Goal: Find specific page/section: Find specific page/section

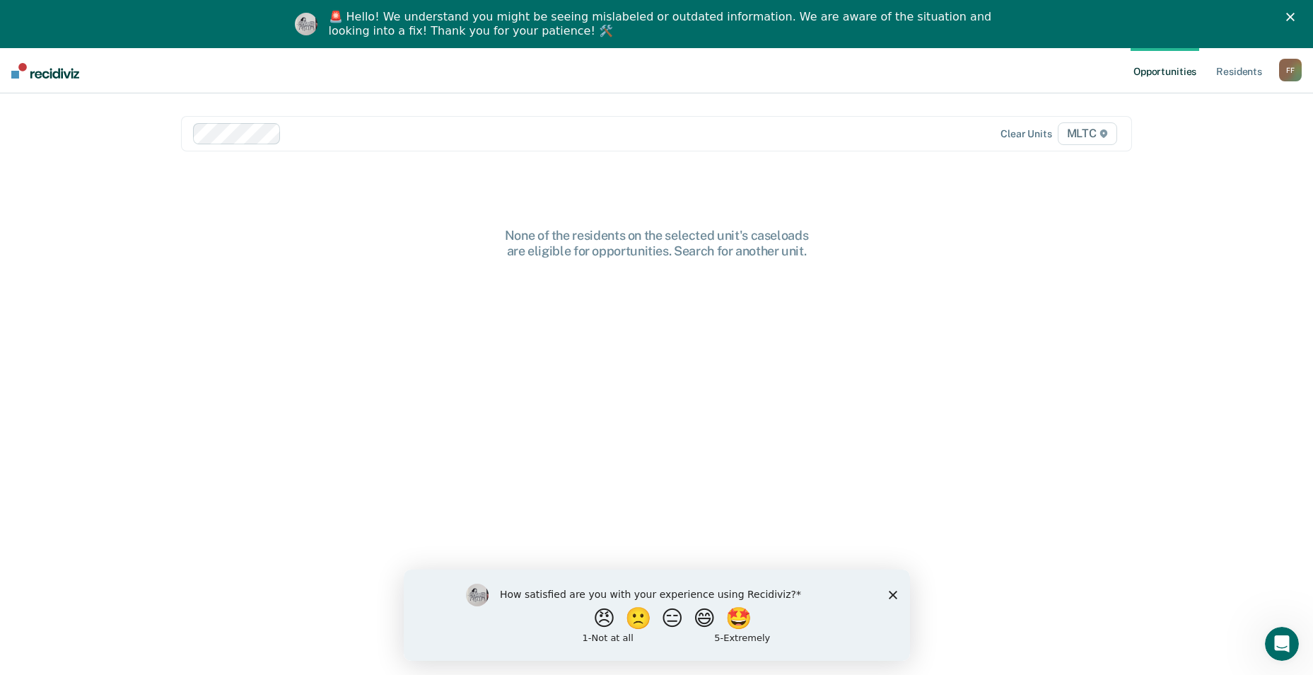
click at [1078, 133] on span "MLTC" at bounding box center [1087, 133] width 59 height 23
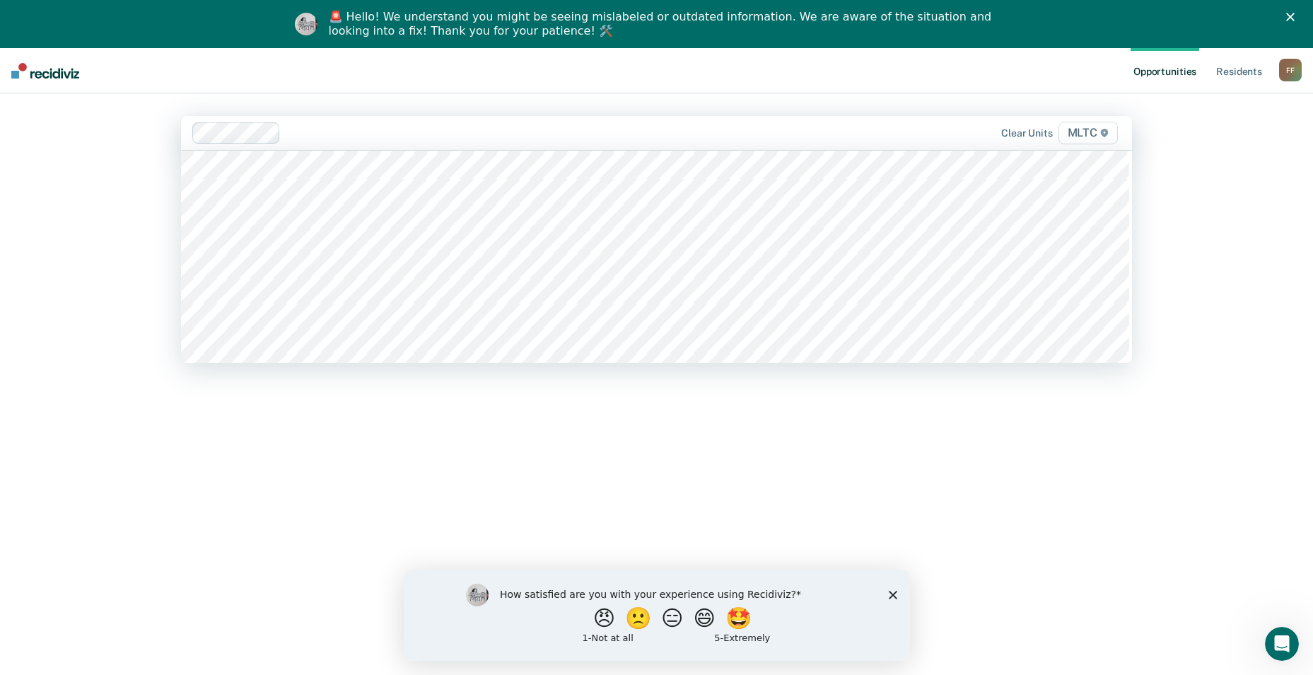
scroll to position [778, 0]
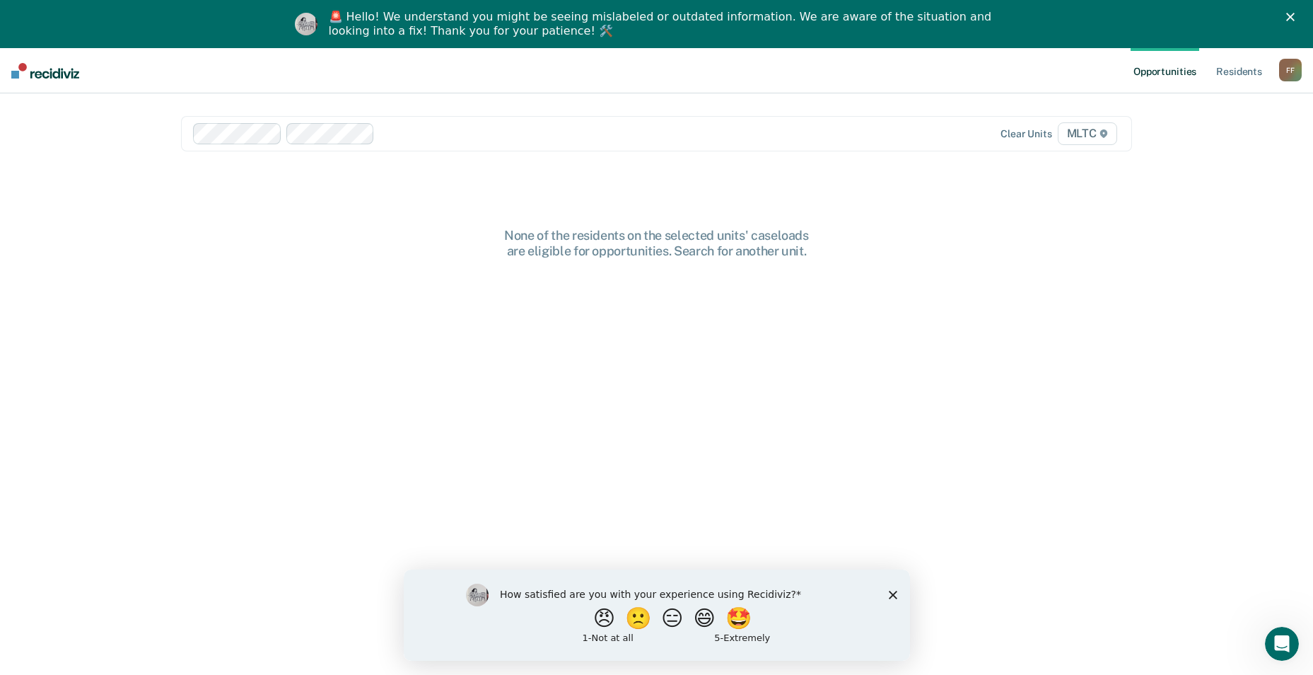
click at [1098, 129] on span "MLTC" at bounding box center [1087, 133] width 59 height 23
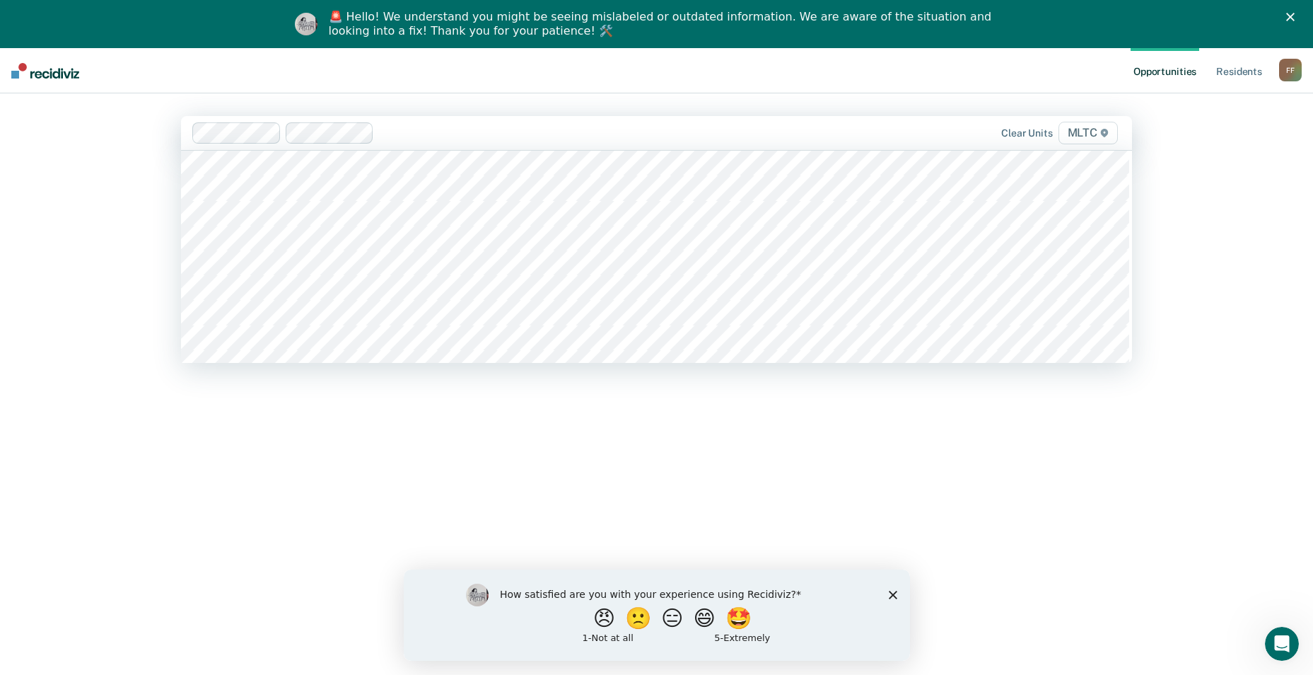
scroll to position [4314, 0]
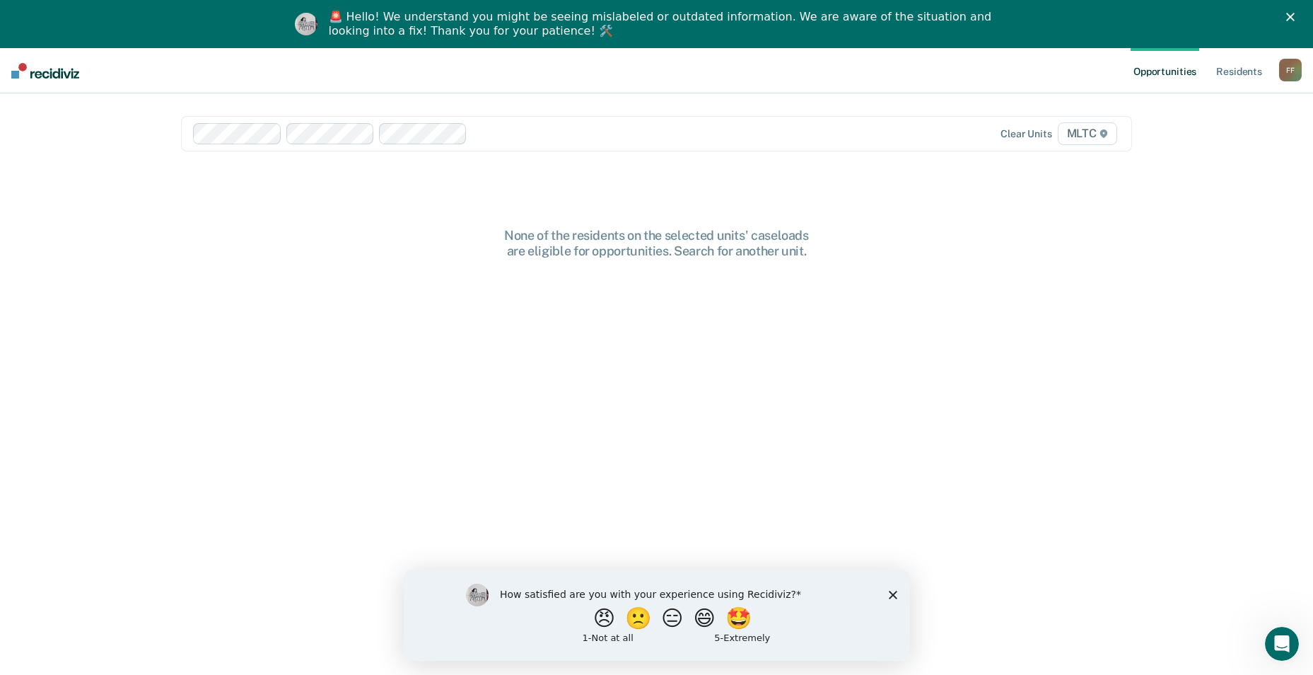
drag, startPoint x: 1112, startPoint y: 137, endPoint x: 1105, endPoint y: 139, distance: 7.4
click at [1110, 139] on span "MLTC" at bounding box center [1087, 133] width 59 height 23
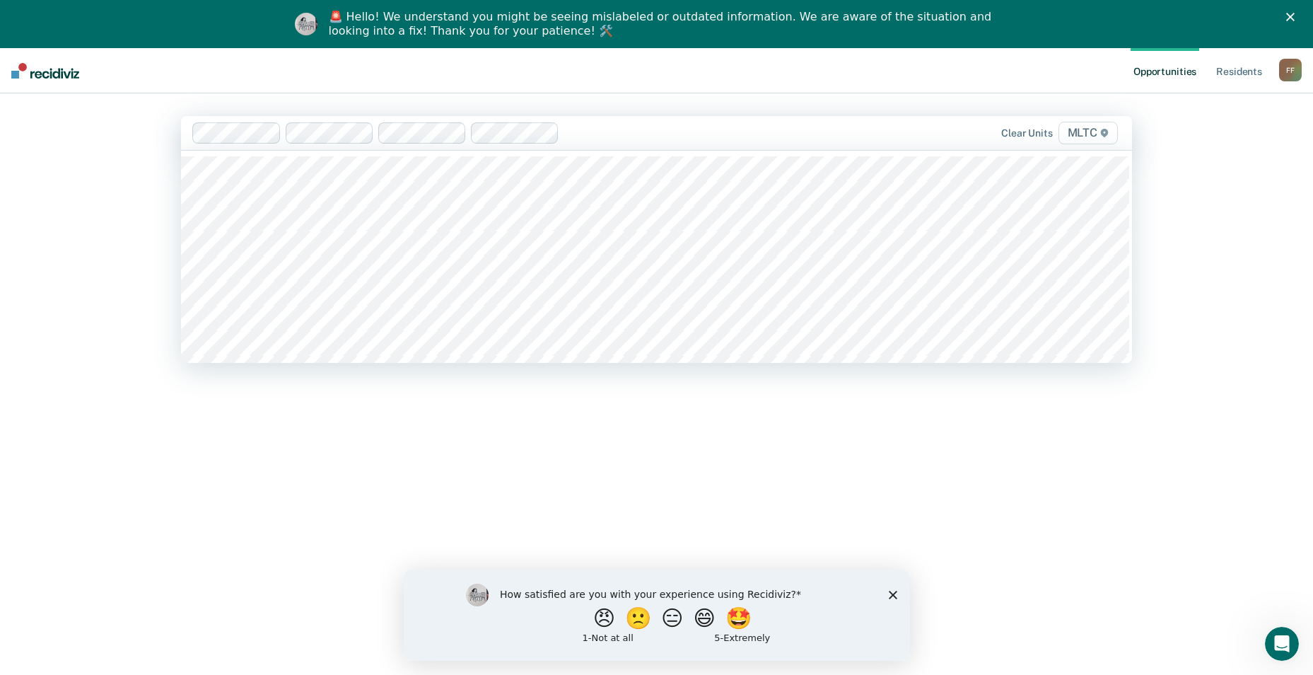
click at [1087, 129] on span "MLTC" at bounding box center [1088, 133] width 59 height 23
